Goal: Information Seeking & Learning: Learn about a topic

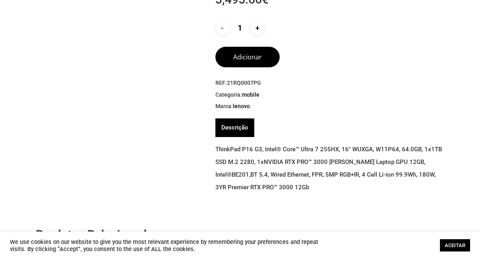
scroll to position [198, 0]
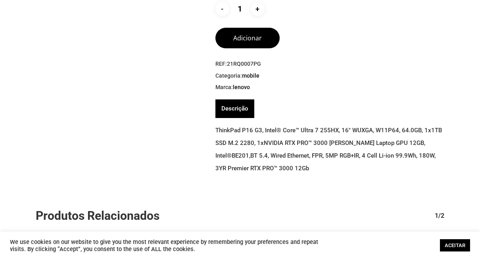
click at [236, 110] on link "Descrição" at bounding box center [234, 109] width 27 height 19
click at [236, 107] on link "Descrição" at bounding box center [234, 109] width 27 height 19
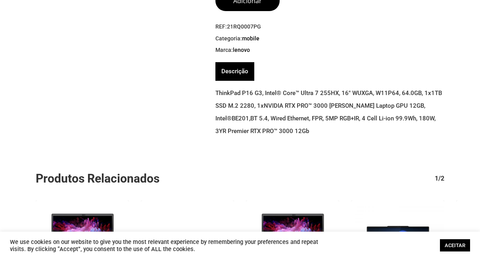
scroll to position [278, 0]
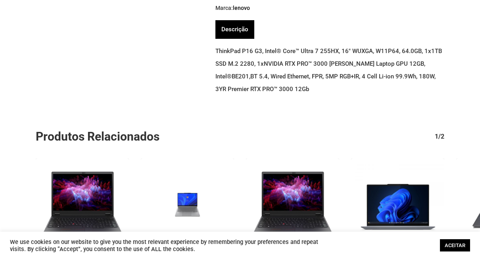
click at [240, 31] on link "Descrição" at bounding box center [234, 29] width 27 height 19
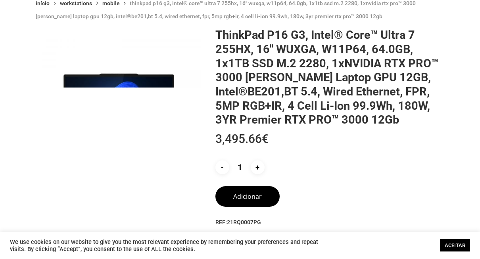
scroll to position [0, 0]
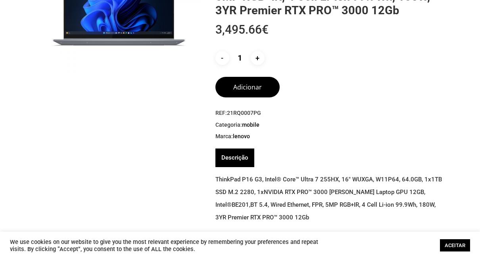
scroll to position [159, 0]
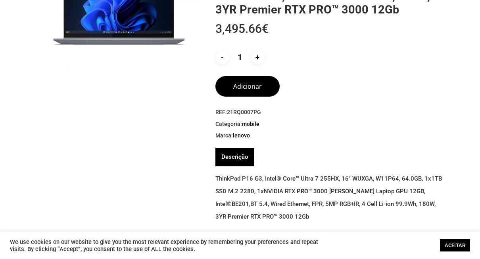
click at [237, 157] on link "Descrição" at bounding box center [234, 157] width 27 height 19
click at [238, 154] on link "Descrição" at bounding box center [234, 157] width 27 height 19
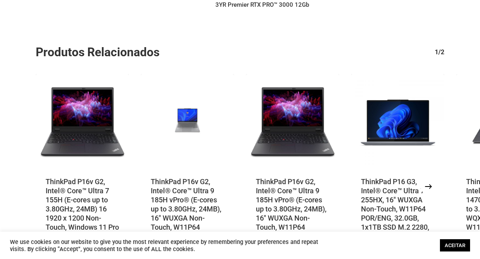
scroll to position [133, 0]
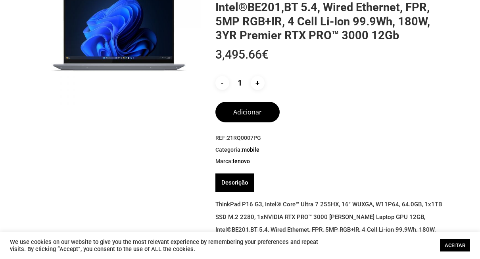
click at [234, 182] on link "Descrição" at bounding box center [234, 183] width 27 height 19
click at [235, 182] on link "Descrição" at bounding box center [234, 183] width 27 height 19
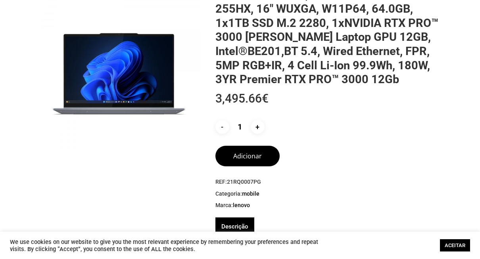
scroll to position [54, 0]
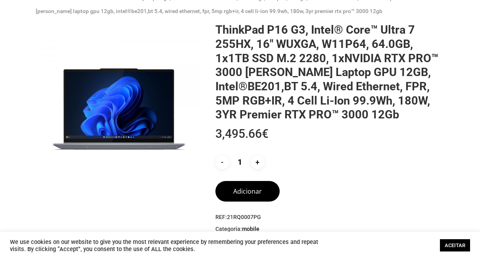
click at [131, 105] on img at bounding box center [118, 105] width 165 height 165
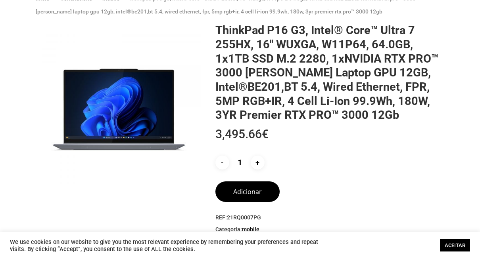
scroll to position [0, 0]
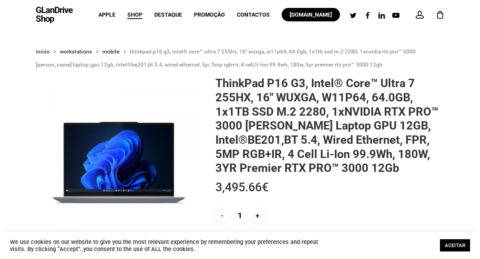
click at [320, 112] on h1 "ThinkPad P16 G3, Intel® Core™ Ultra 7 255HX, 16″ WUXGA, W11P64, 64.0GB, 1x1TB S…" at bounding box center [329, 126] width 229 height 99
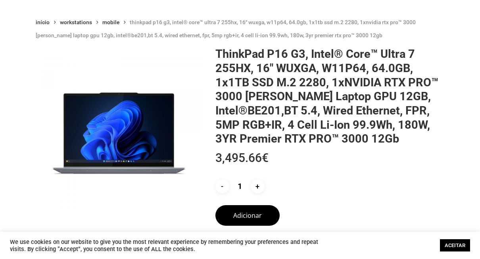
scroll to position [79, 0]
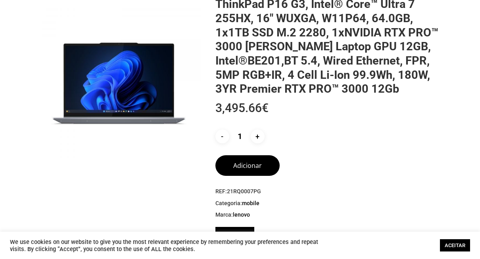
click at [243, 191] on span "21RQ0007PG" at bounding box center [244, 191] width 34 height 6
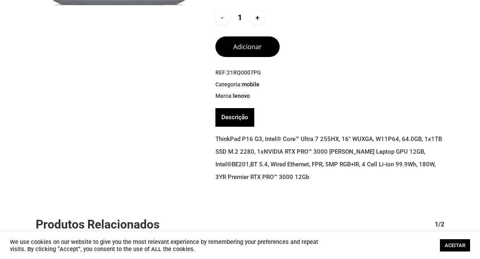
click at [235, 116] on link "Descrição" at bounding box center [234, 117] width 27 height 19
drag, startPoint x: 261, startPoint y: 75, endPoint x: 227, endPoint y: 76, distance: 34.1
click at [227, 76] on span "REF: 21RQ0007PG" at bounding box center [329, 73] width 229 height 8
